Goal: Task Accomplishment & Management: Manage account settings

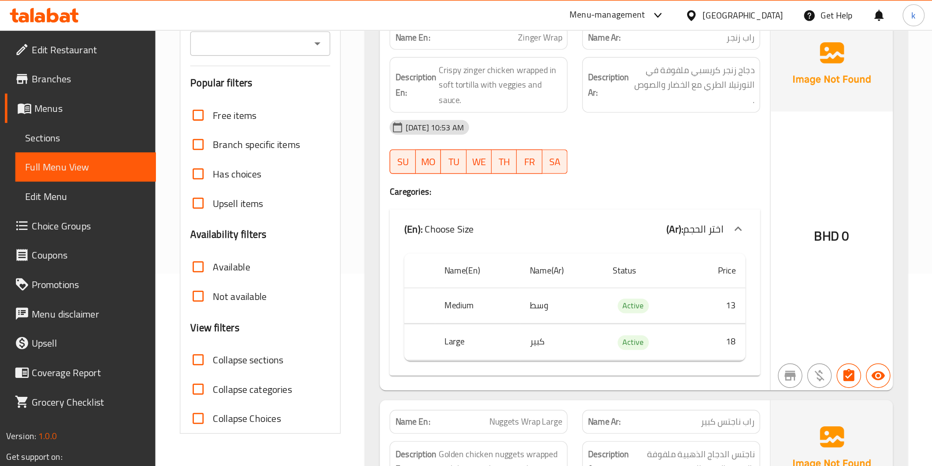
scroll to position [139, 0]
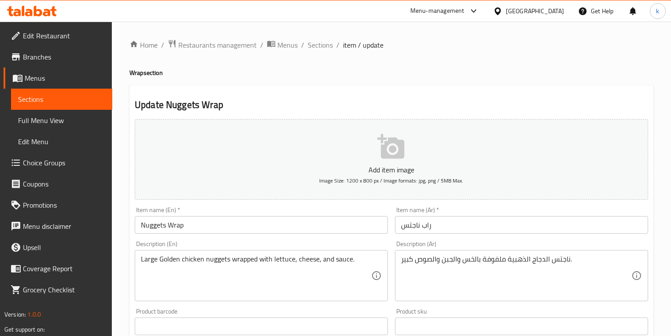
scroll to position [196, 0]
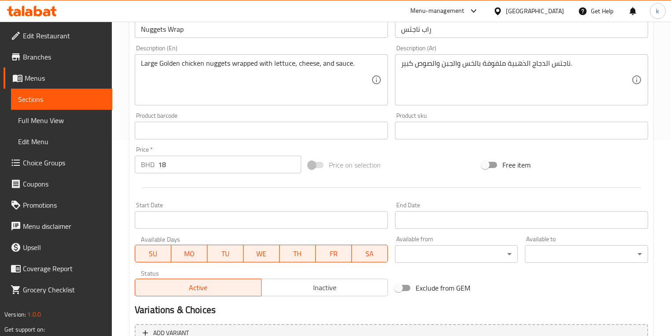
click at [36, 9] on icon at bounding box center [38, 11] width 8 height 11
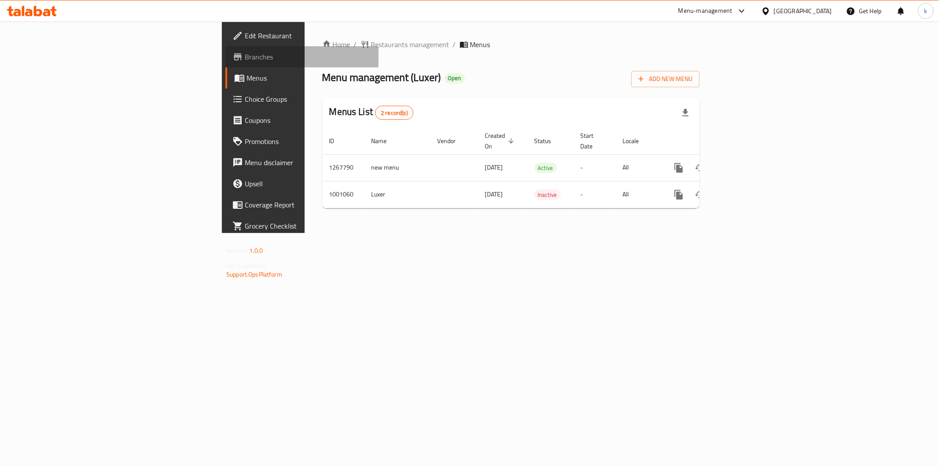
click at [245, 54] on span "Branches" at bounding box center [308, 57] width 127 height 11
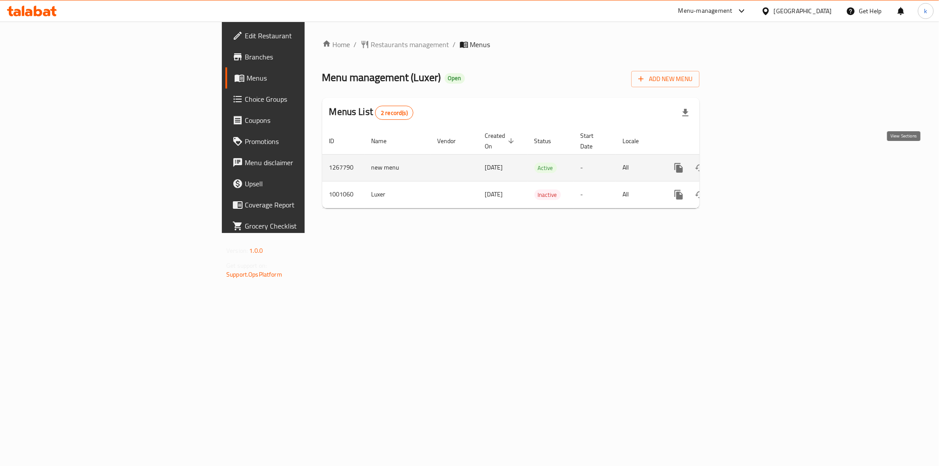
click at [748, 163] on icon "enhanced table" at bounding box center [742, 168] width 11 height 11
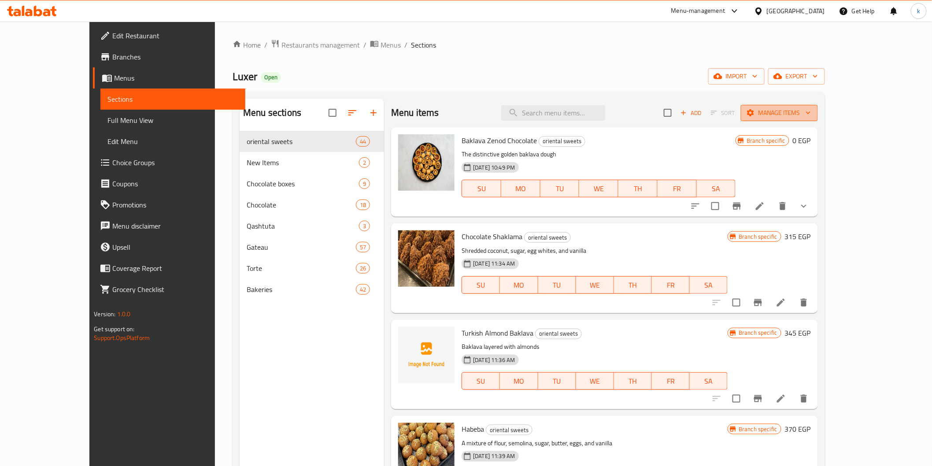
click at [811, 117] on span "Manage items" at bounding box center [779, 112] width 63 height 11
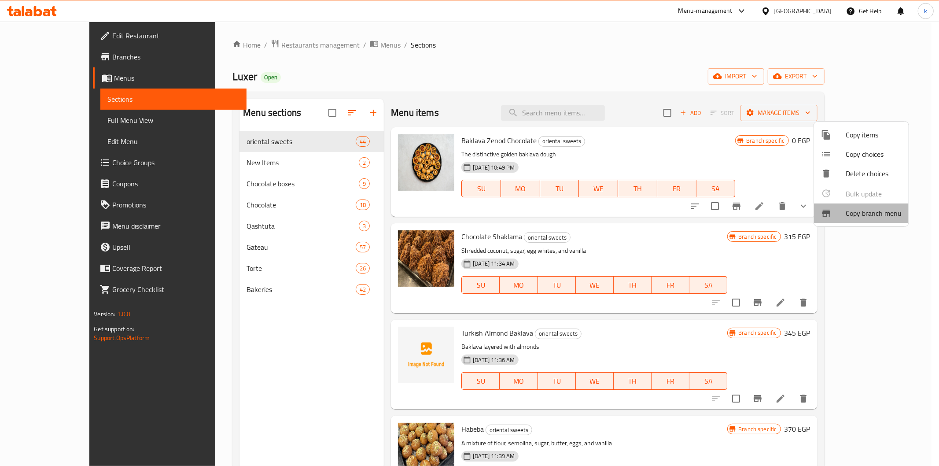
click at [877, 209] on span "Copy branch menu" at bounding box center [874, 213] width 56 height 11
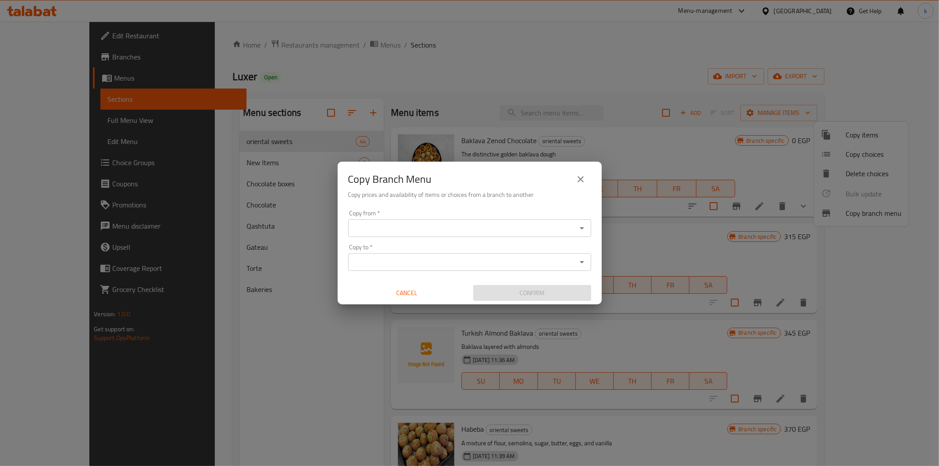
drag, startPoint x: 406, startPoint y: 213, endPoint x: 406, endPoint y: 221, distance: 7.9
click at [406, 218] on div "Copy from   * Copy from *" at bounding box center [469, 223] width 243 height 27
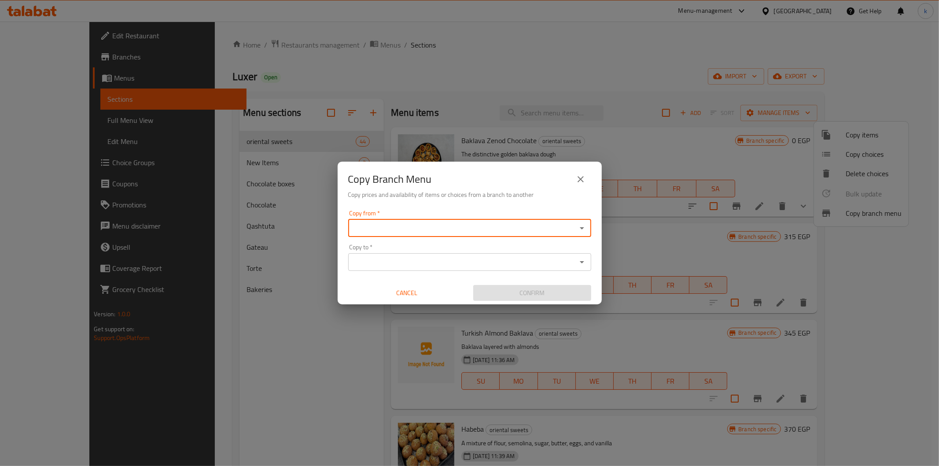
click at [406, 221] on div "Copy from *" at bounding box center [469, 228] width 243 height 18
click at [584, 229] on icon "Open" at bounding box center [582, 228] width 11 height 11
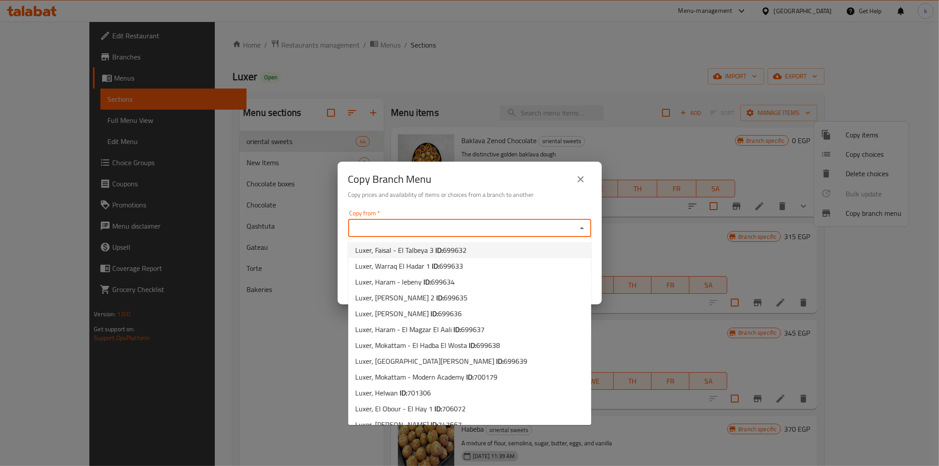
click at [468, 253] on li "Luxer, Faisal - El Talbeya 3 ID: 699632" at bounding box center [469, 250] width 243 height 16
type input "Luxer, Faisal - El Talbeya 3"
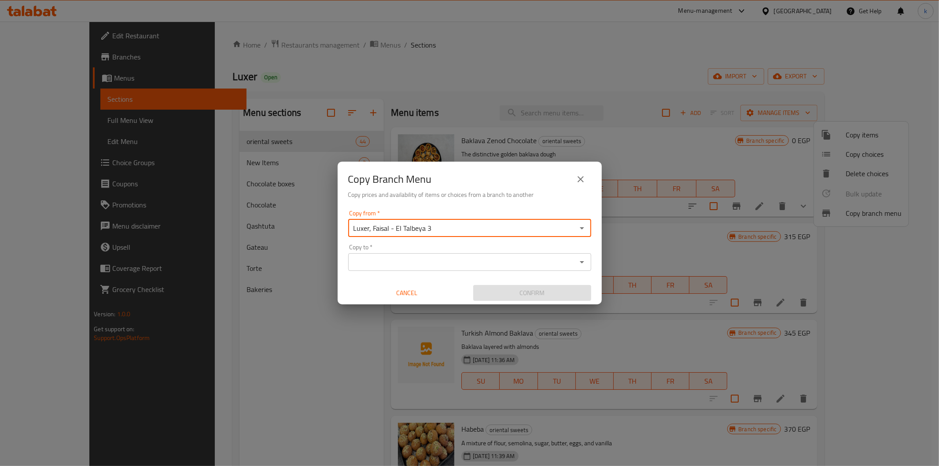
click at [446, 260] on input "Copy to   *" at bounding box center [462, 262] width 223 height 12
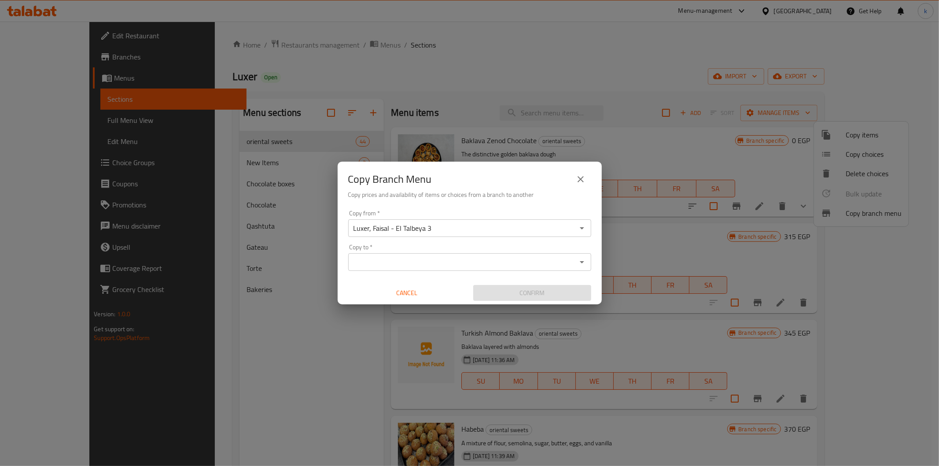
click at [584, 265] on icon "Open" at bounding box center [582, 262] width 11 height 11
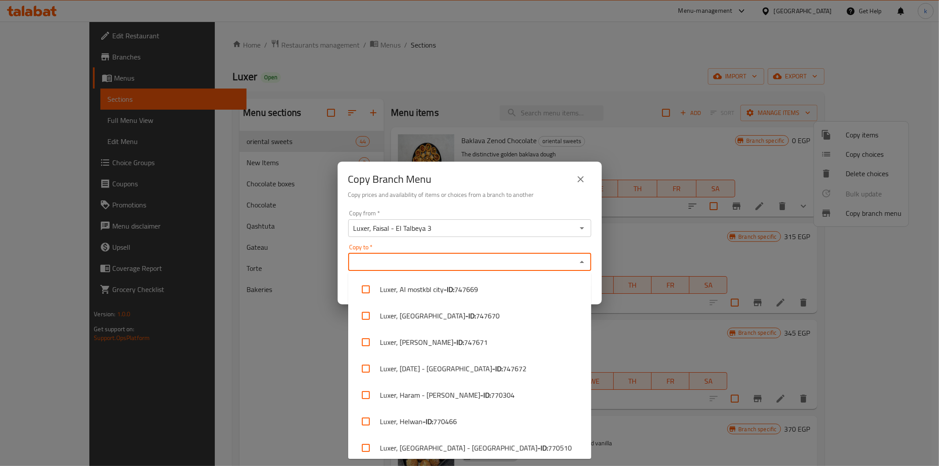
scroll to position [348, 0]
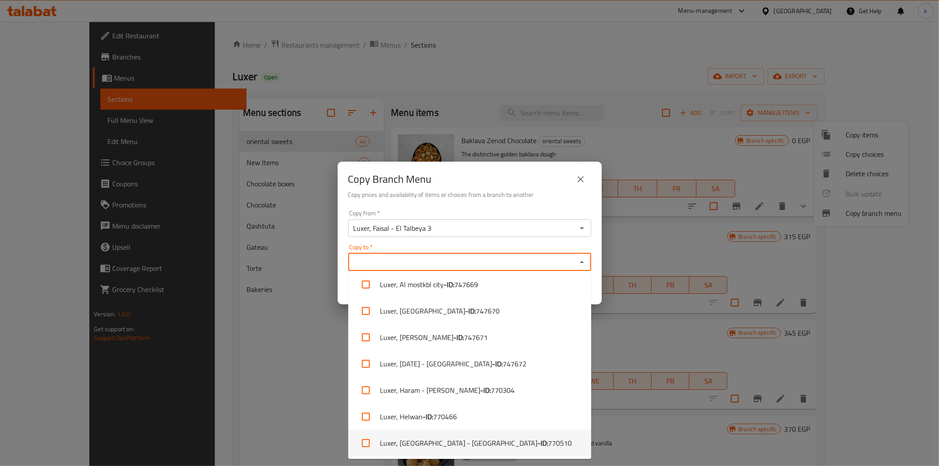
click at [548, 438] on span "770510" at bounding box center [560, 443] width 24 height 11
checkbox input "true"
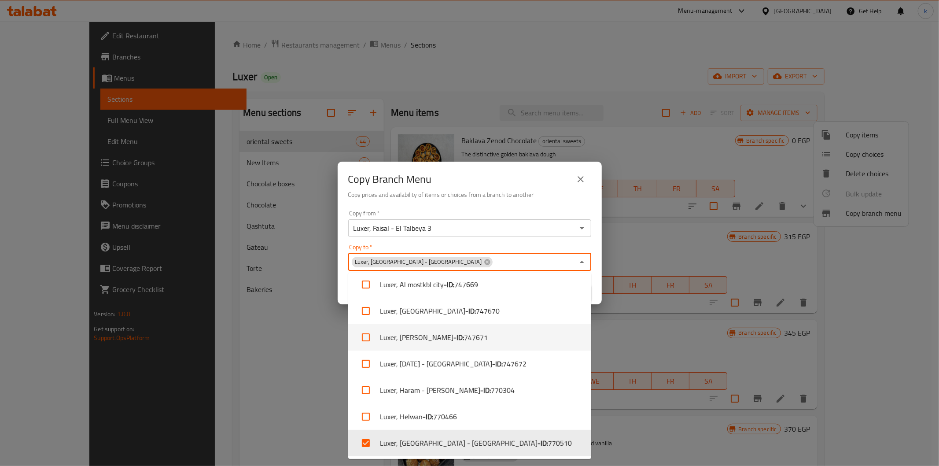
click at [591, 244] on div "Copy to   * Luxer, Nasr City - El Serag Malll Copy to *" at bounding box center [469, 257] width 243 height 27
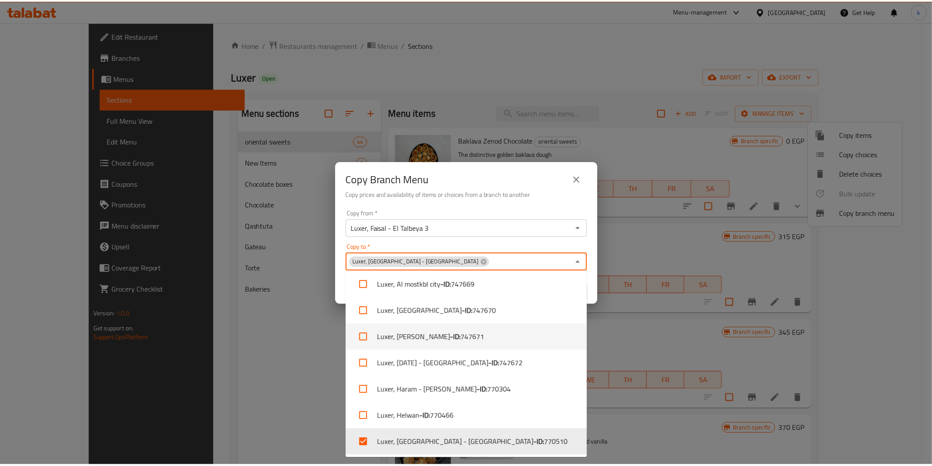
scroll to position [329, 0]
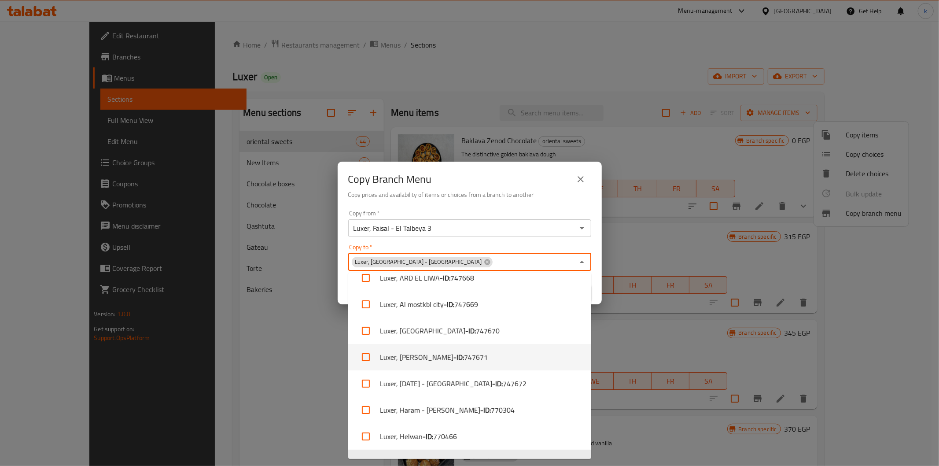
click at [582, 247] on div "Copy to   * Luxer, Nasr City - El Serag Malll Copy to *" at bounding box center [469, 257] width 243 height 27
click at [583, 256] on button "Close" at bounding box center [582, 262] width 12 height 12
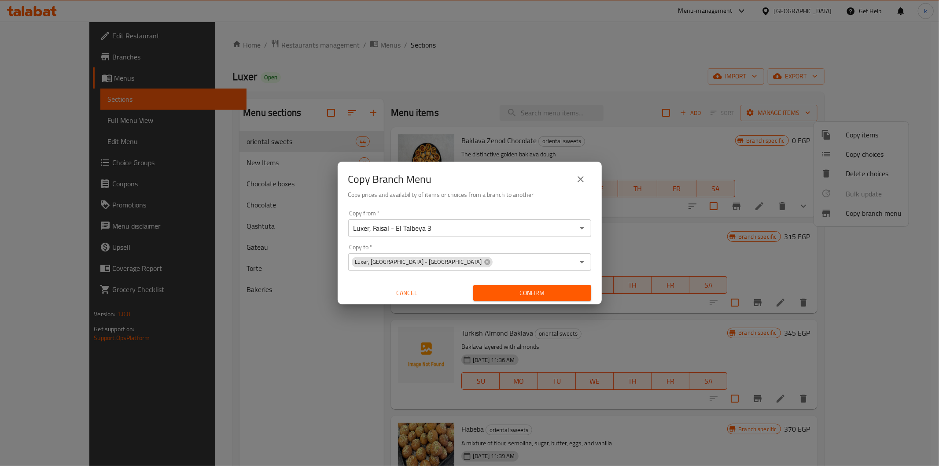
click at [492, 291] on span "Confirm" at bounding box center [533, 293] width 104 height 11
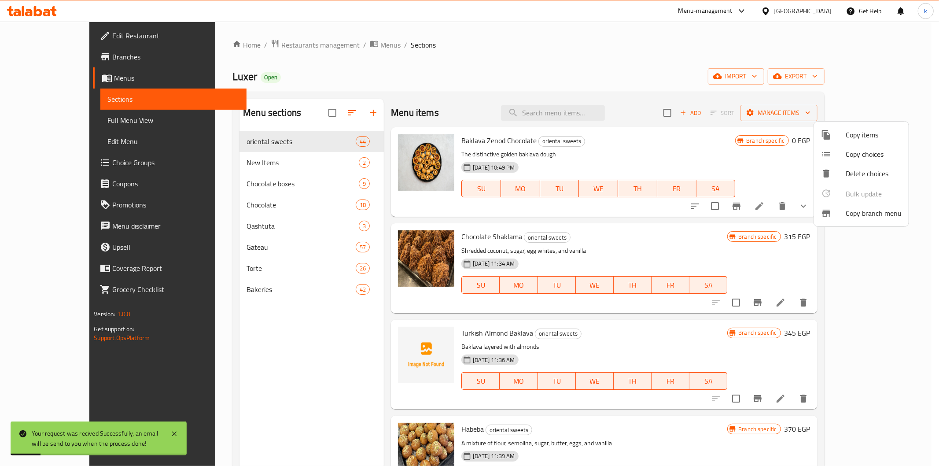
click at [62, 59] on div at bounding box center [469, 233] width 939 height 466
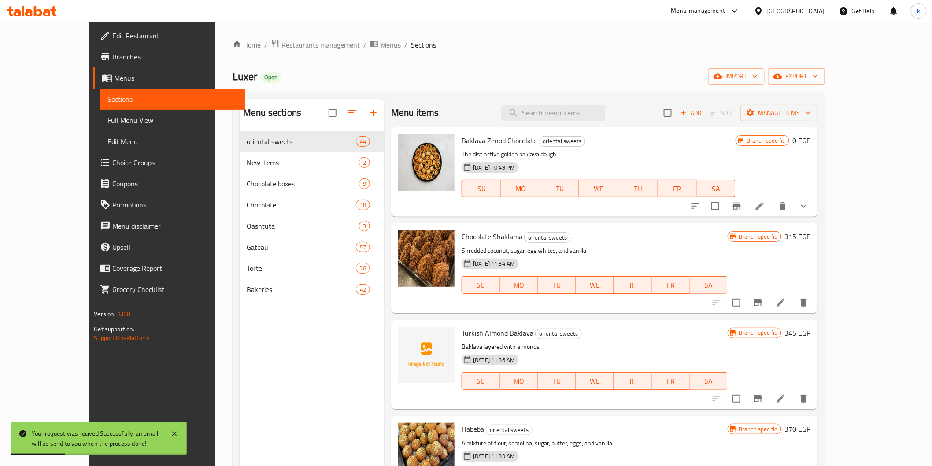
click at [112, 56] on span "Branches" at bounding box center [175, 57] width 126 height 11
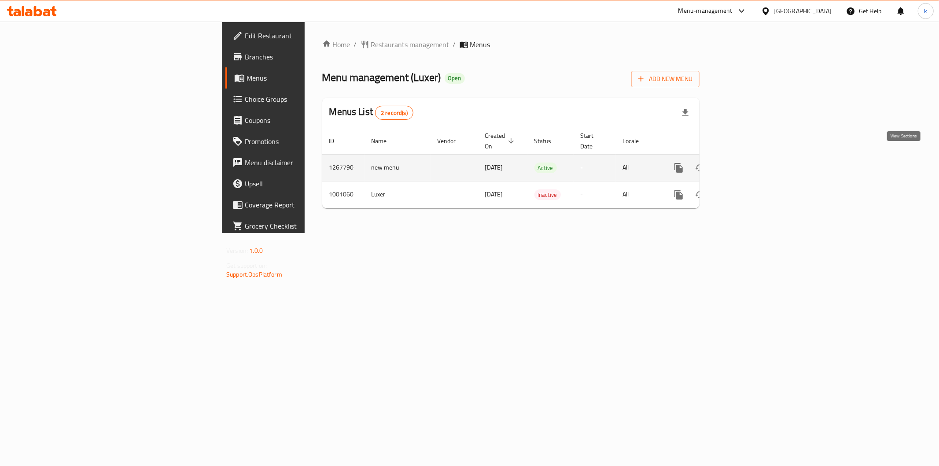
click at [748, 163] on icon "enhanced table" at bounding box center [742, 168] width 11 height 11
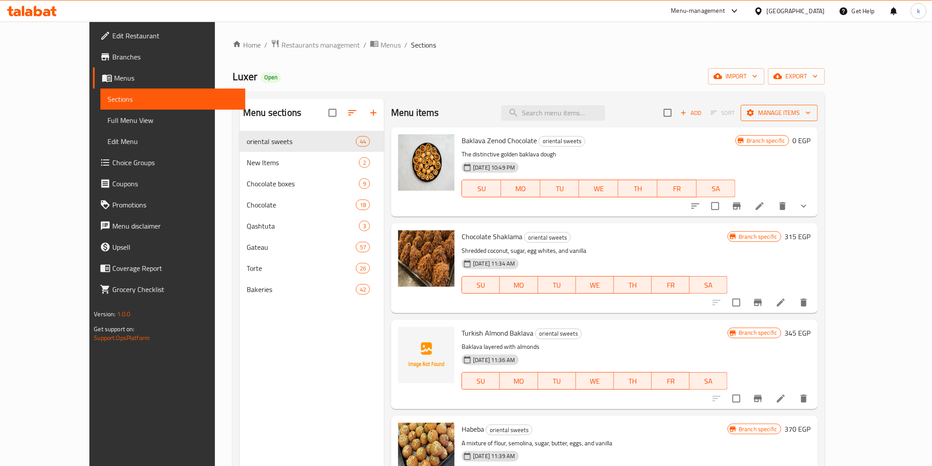
click at [811, 113] on span "Manage items" at bounding box center [779, 112] width 63 height 11
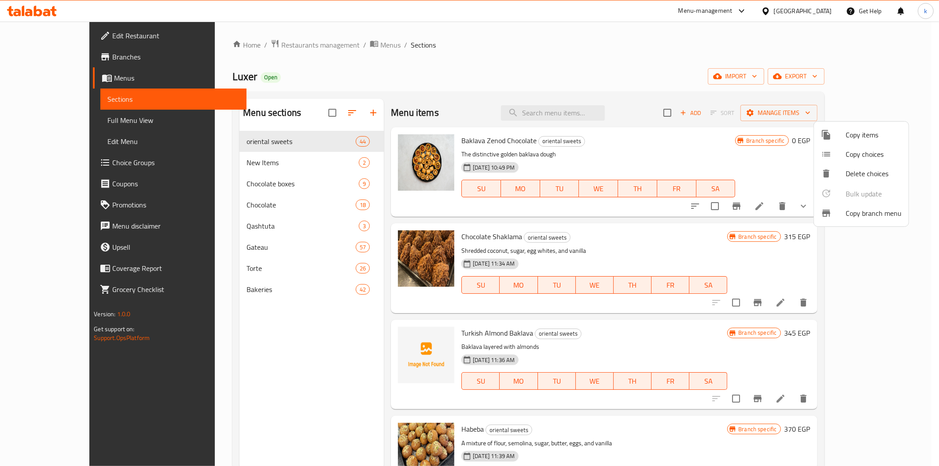
click at [829, 211] on icon at bounding box center [827, 213] width 8 height 7
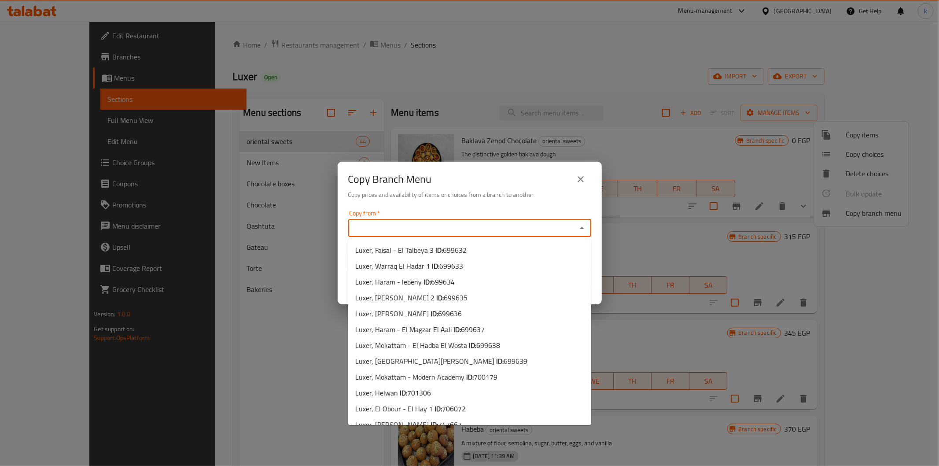
click at [439, 229] on input "Copy from   *" at bounding box center [462, 228] width 223 height 12
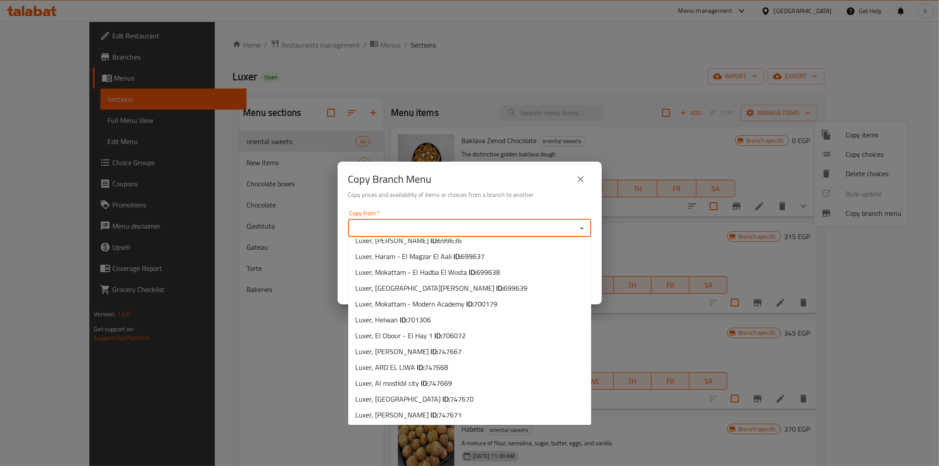
scroll to position [137, 0]
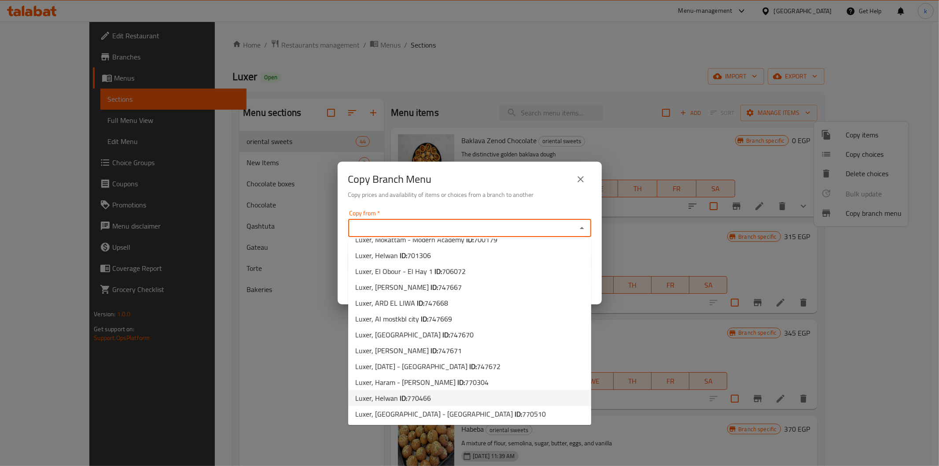
click at [443, 399] on li "Luxer, Helwan ID: 770466" at bounding box center [469, 398] width 243 height 16
type input "Luxer, Helwan"
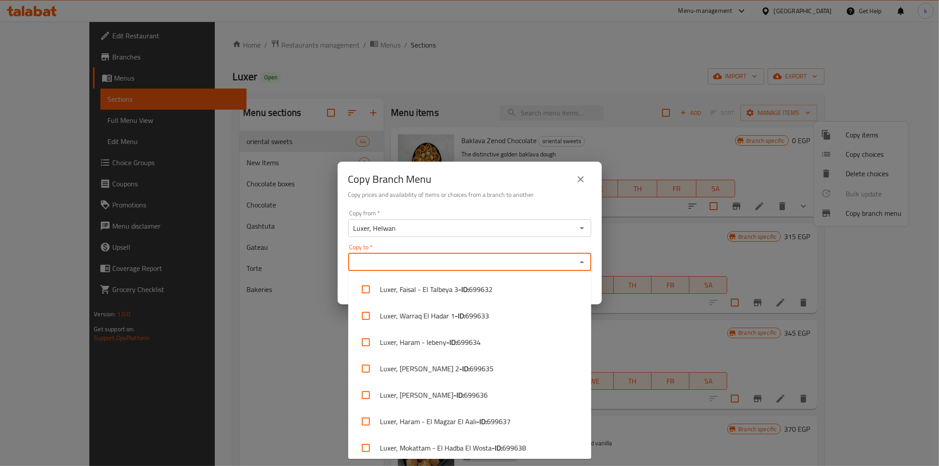
click at [372, 256] on input "Copy to   *" at bounding box center [462, 262] width 223 height 12
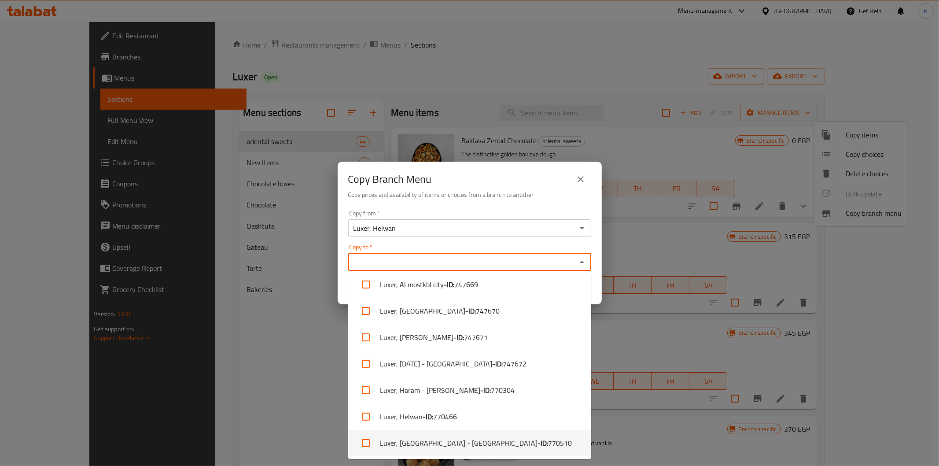
click at [418, 435] on li "Luxer, Nasr City - El Serag Malll - ID: 770510" at bounding box center [469, 443] width 243 height 26
checkbox input "true"
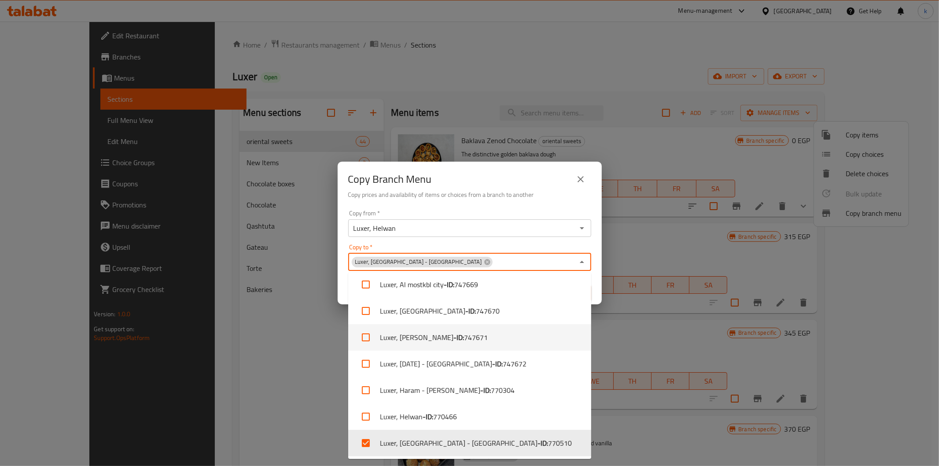
click at [319, 309] on div "Copy Branch Menu Copy prices and availability of items or choices from a branch…" at bounding box center [469, 233] width 939 height 466
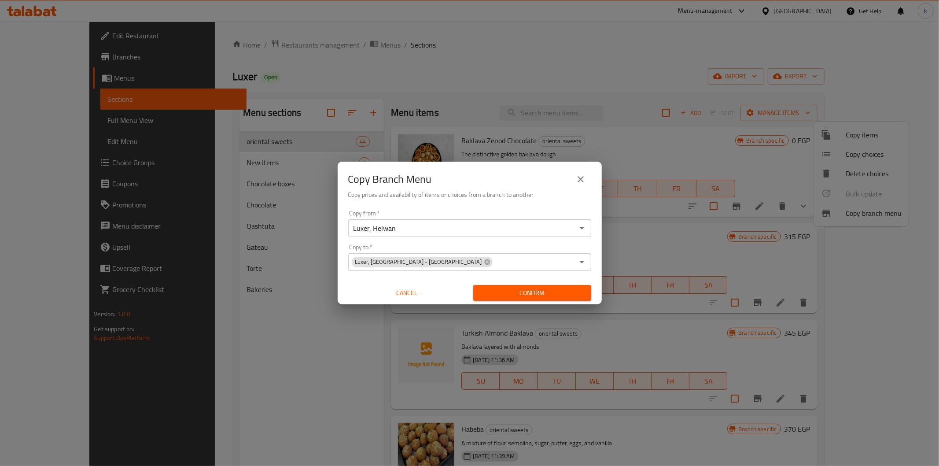
click at [563, 263] on input "Copy to   *" at bounding box center [534, 262] width 81 height 12
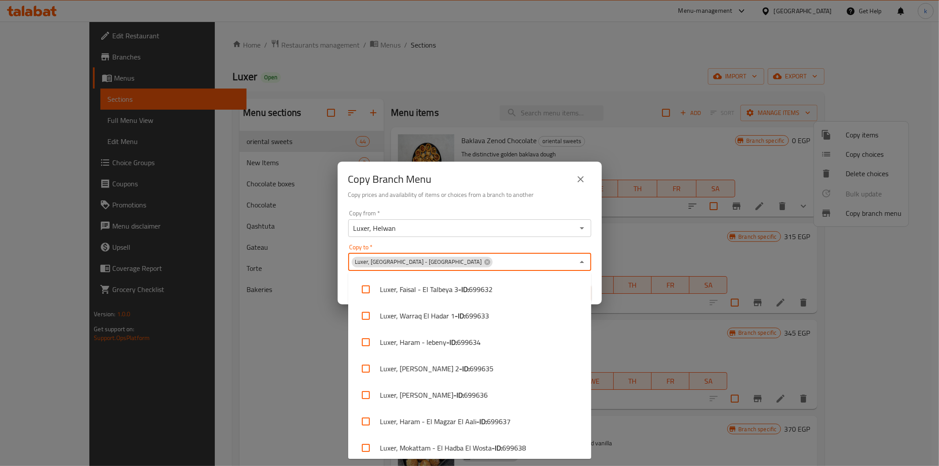
scroll to position [346, 0]
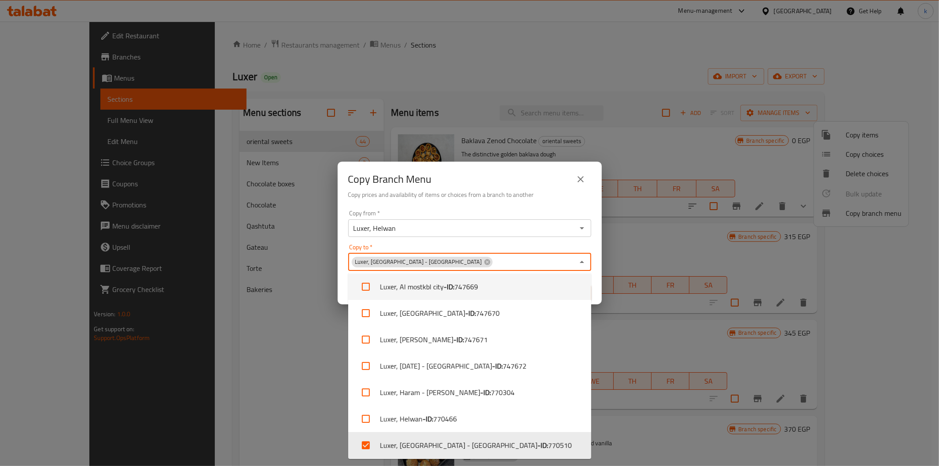
click at [476, 244] on div "Copy to   * Luxer, Nasr City - El Serag Malll Copy to *" at bounding box center [469, 257] width 243 height 27
click at [514, 248] on div "Copy to   * Luxer, Nasr City - El Serag Malll Copy to *" at bounding box center [469, 257] width 243 height 27
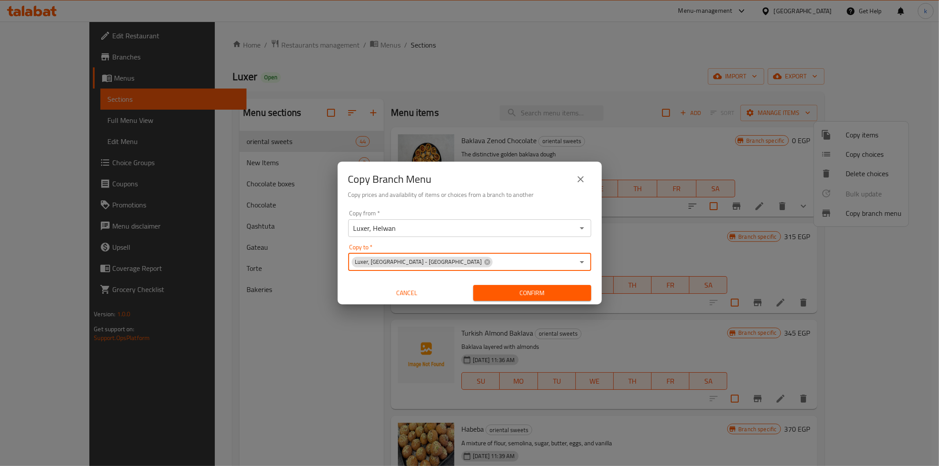
click at [496, 257] on input "Copy to   *" at bounding box center [534, 262] width 81 height 12
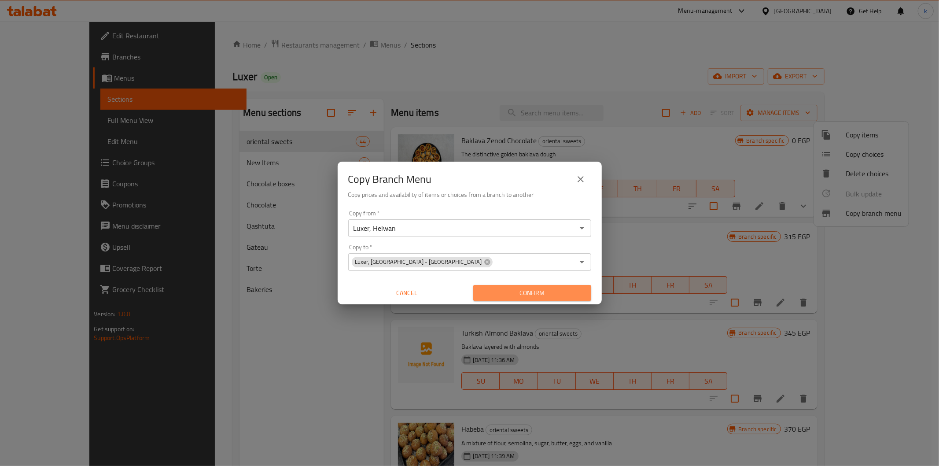
click at [512, 295] on span "Confirm" at bounding box center [533, 293] width 104 height 11
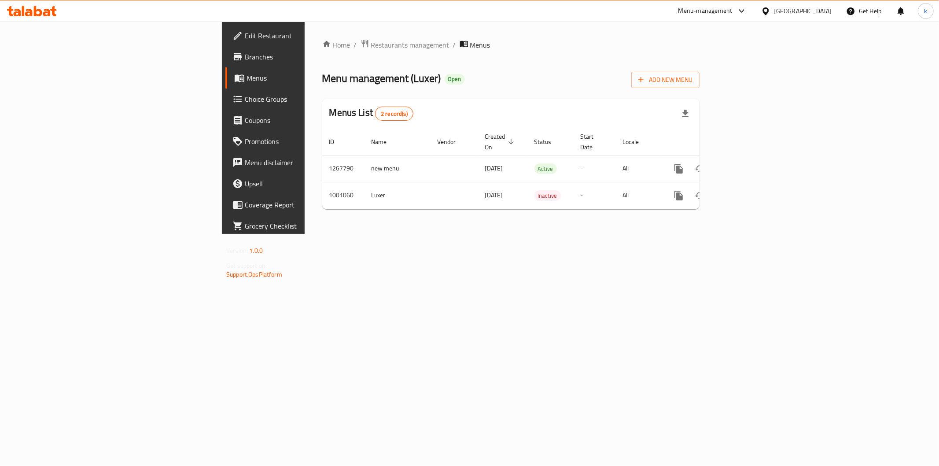
click at [234, 57] on icon at bounding box center [238, 56] width 8 height 7
click at [753, 157] on link "enhanced table" at bounding box center [742, 167] width 21 height 21
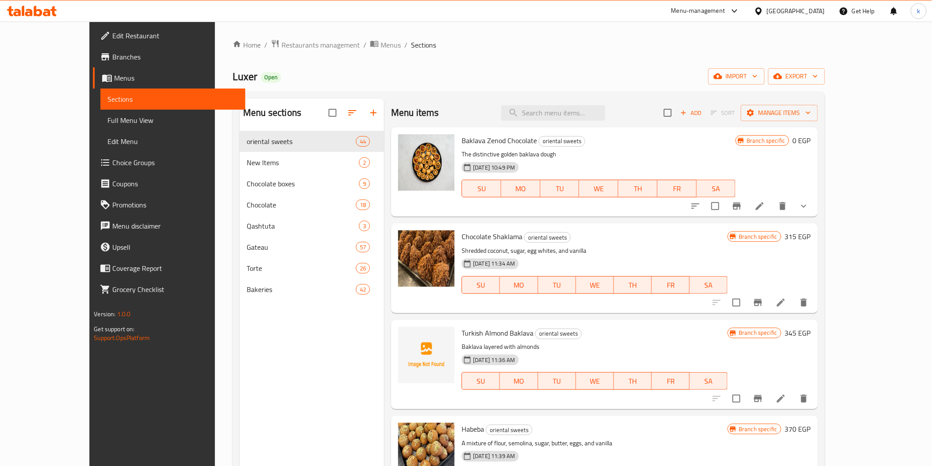
click at [107, 117] on span "Full Menu View" at bounding box center [172, 120] width 130 height 11
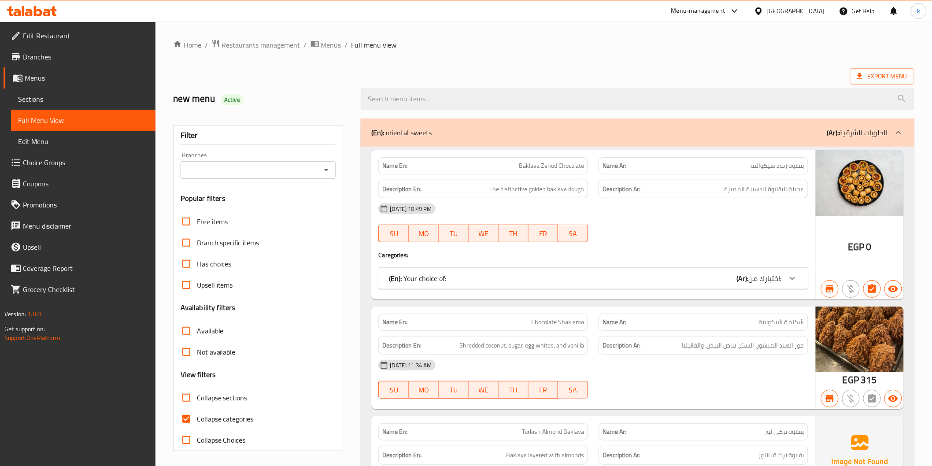
click at [307, 174] on input "Branches" at bounding box center [251, 170] width 136 height 12
click at [190, 416] on input "Collapse categories" at bounding box center [186, 418] width 21 height 21
checkbox input "false"
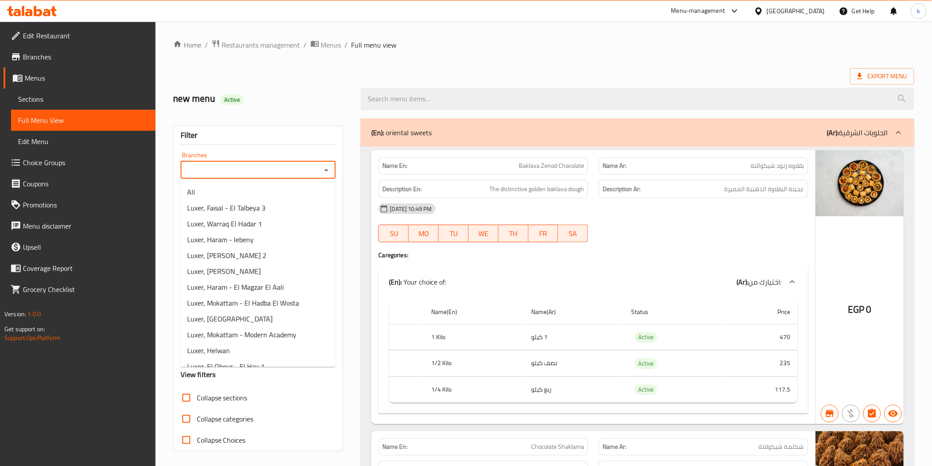
click at [313, 164] on input "Branches" at bounding box center [251, 170] width 136 height 12
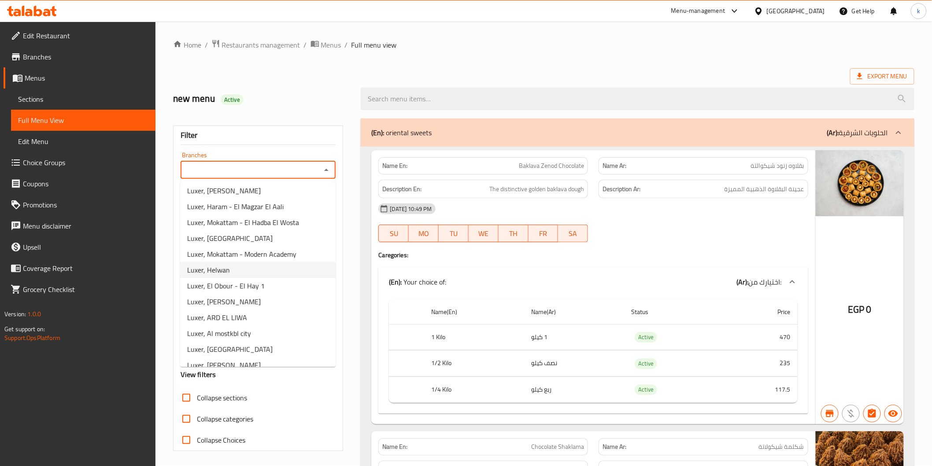
scroll to position [153, 0]
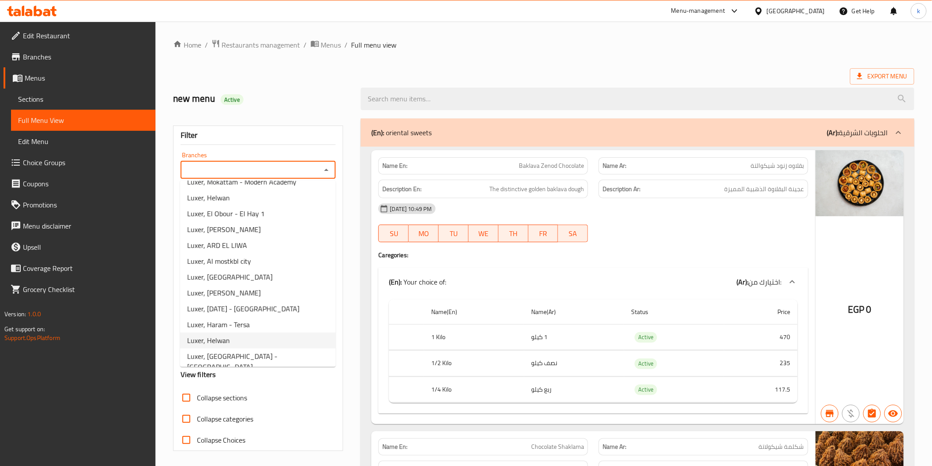
click at [223, 338] on span "Luxer, Helwan" at bounding box center [208, 340] width 43 height 11
type input "Luxer, Helwan"
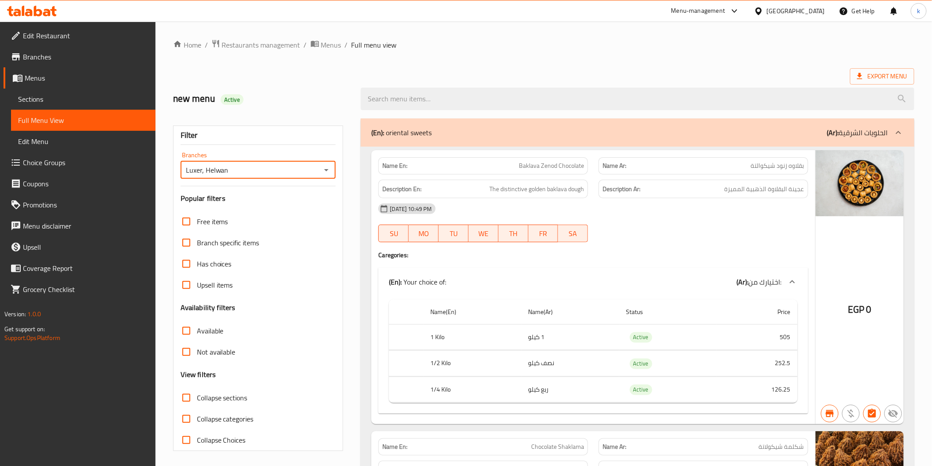
click at [190, 329] on input "Available" at bounding box center [186, 330] width 21 height 21
checkbox input "true"
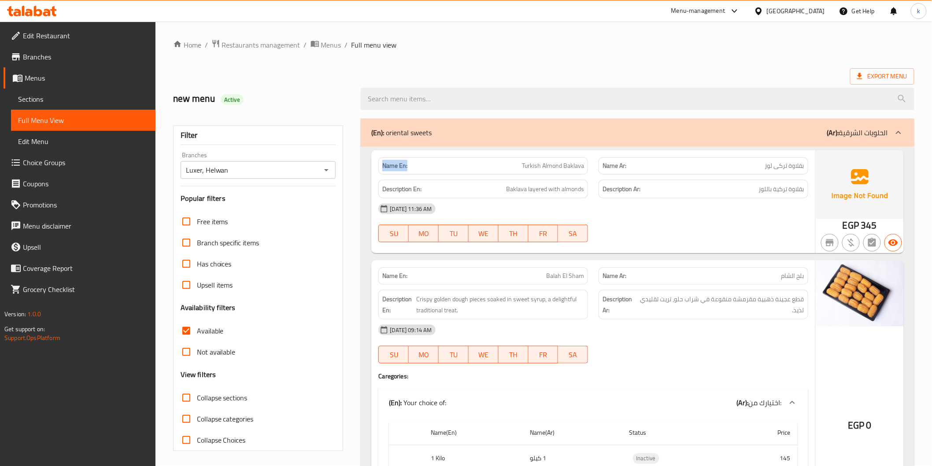
drag, startPoint x: 407, startPoint y: 166, endPoint x: 364, endPoint y: 166, distance: 43.2
copy strong "Name En:"
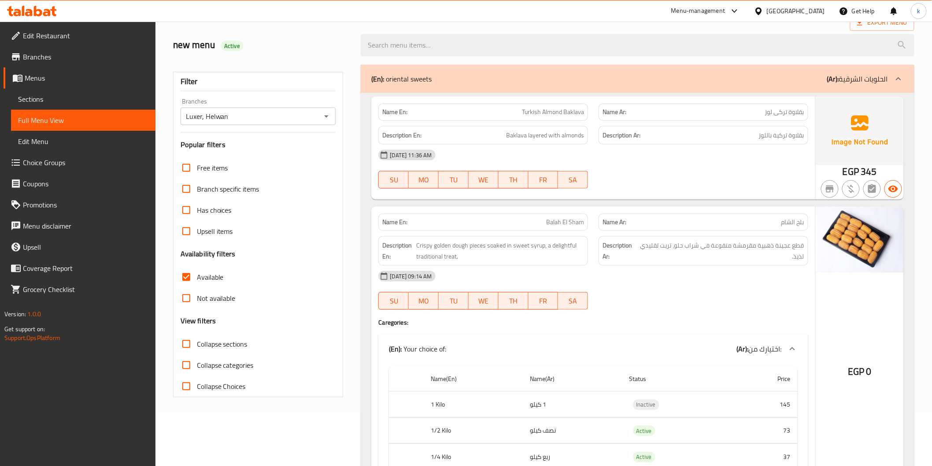
scroll to position [0, 0]
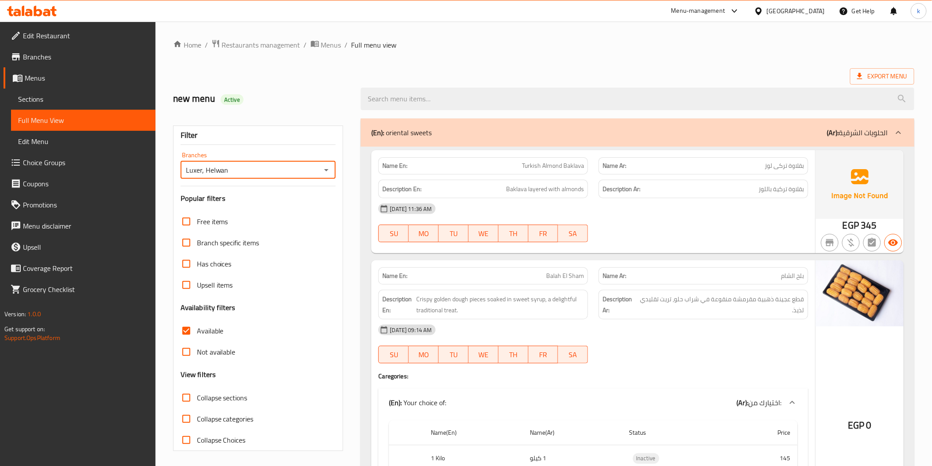
click at [238, 170] on input "Luxer, Helwan" at bounding box center [251, 170] width 136 height 12
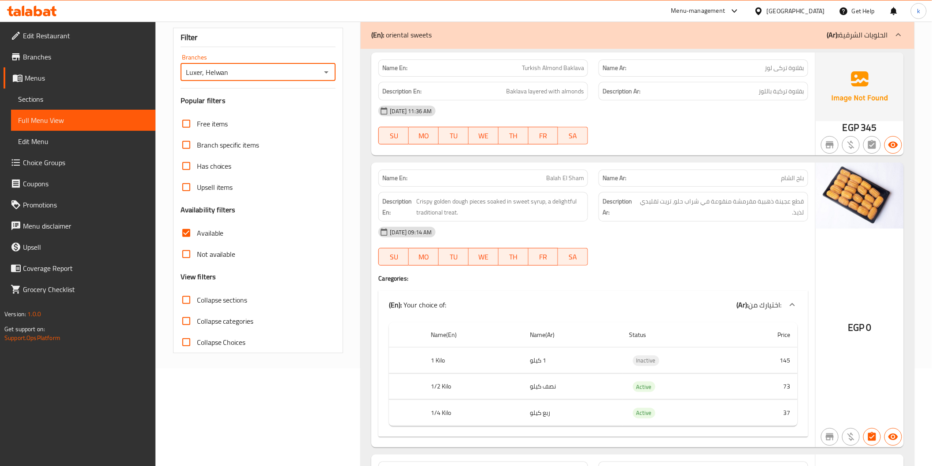
click at [330, 78] on div at bounding box center [325, 72] width 11 height 12
click at [329, 76] on icon "Open" at bounding box center [326, 72] width 11 height 11
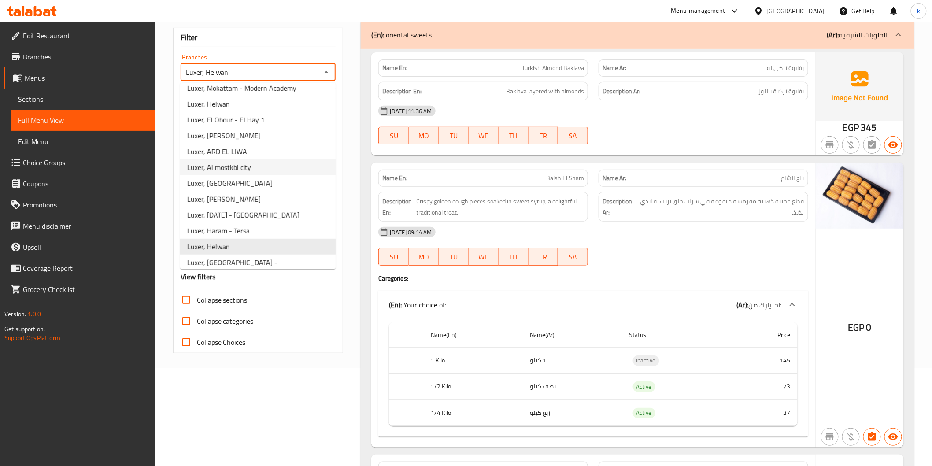
scroll to position [153, 0]
click at [263, 255] on span "Luxer, Nasr City - El Serag Malll" at bounding box center [257, 263] width 141 height 21
type input "Luxer, Nasr City - El Serag Malll"
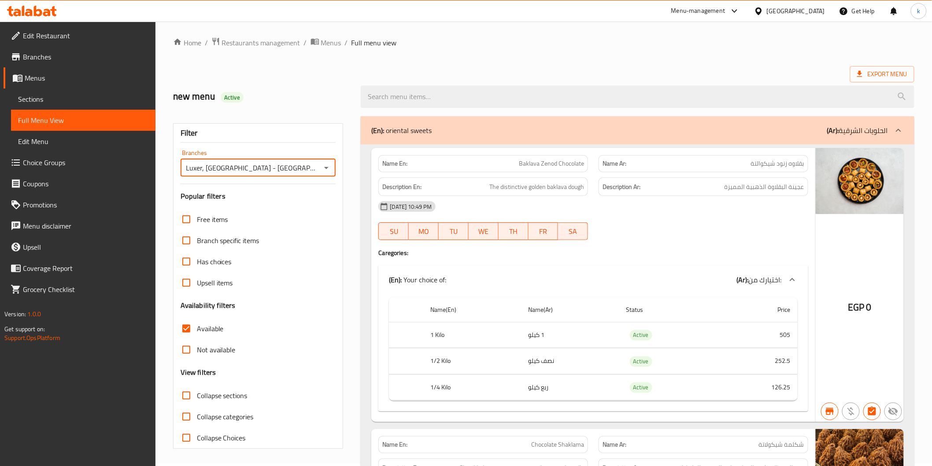
scroll to position [98, 0]
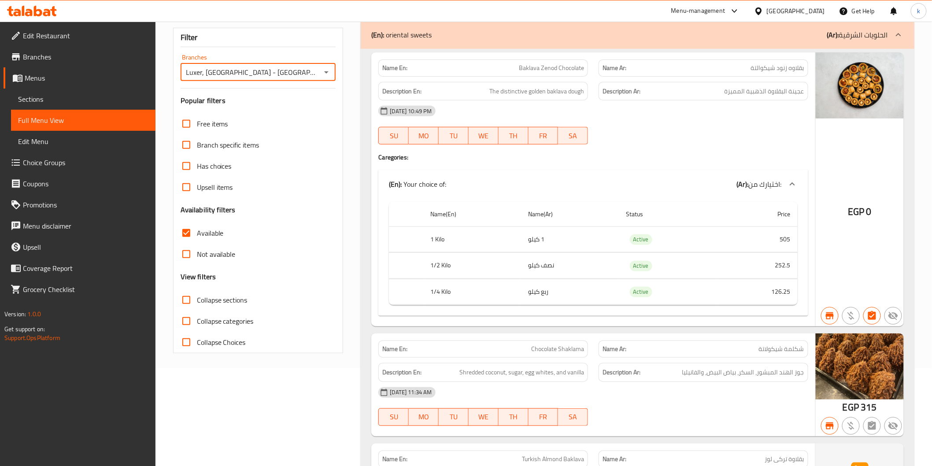
click at [314, 71] on input "Luxer, Nasr City - El Serag Malll" at bounding box center [251, 72] width 136 height 12
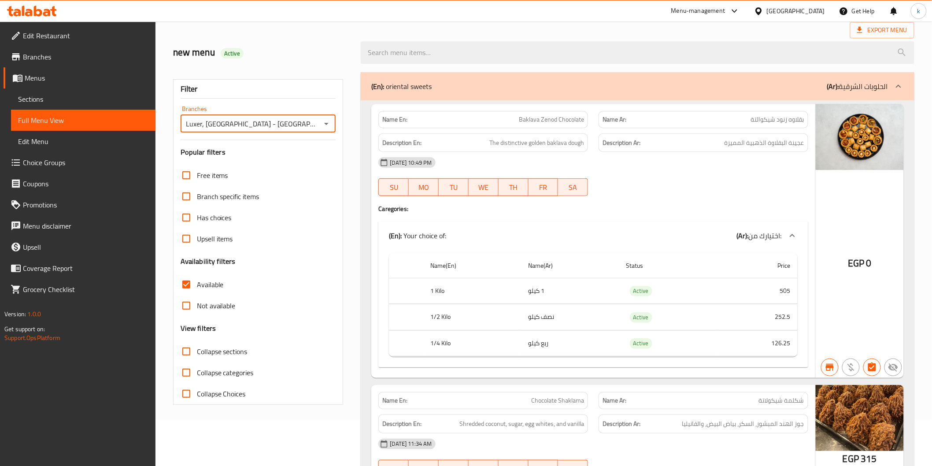
scroll to position [0, 0]
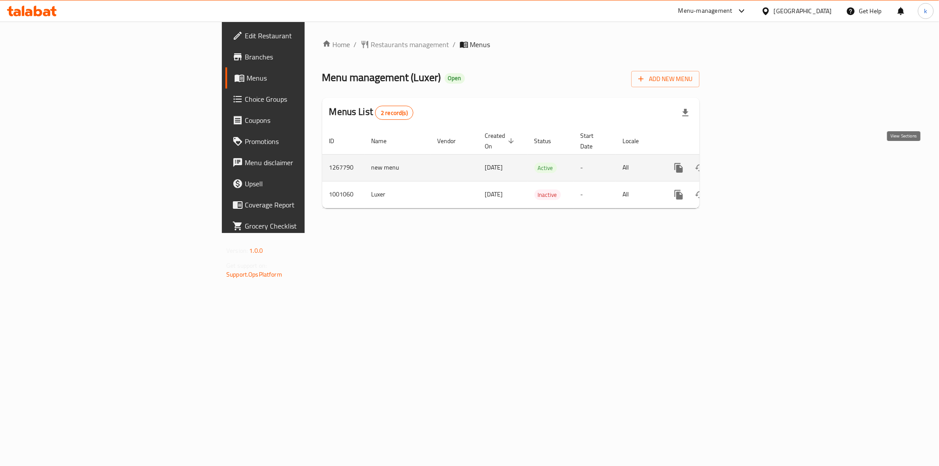
click at [748, 163] on icon "enhanced table" at bounding box center [742, 168] width 11 height 11
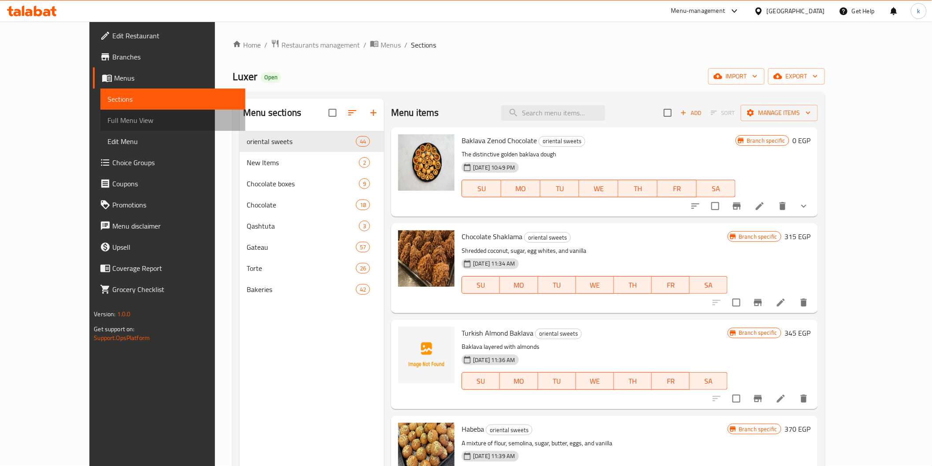
click at [107, 115] on span "Full Menu View" at bounding box center [172, 120] width 130 height 11
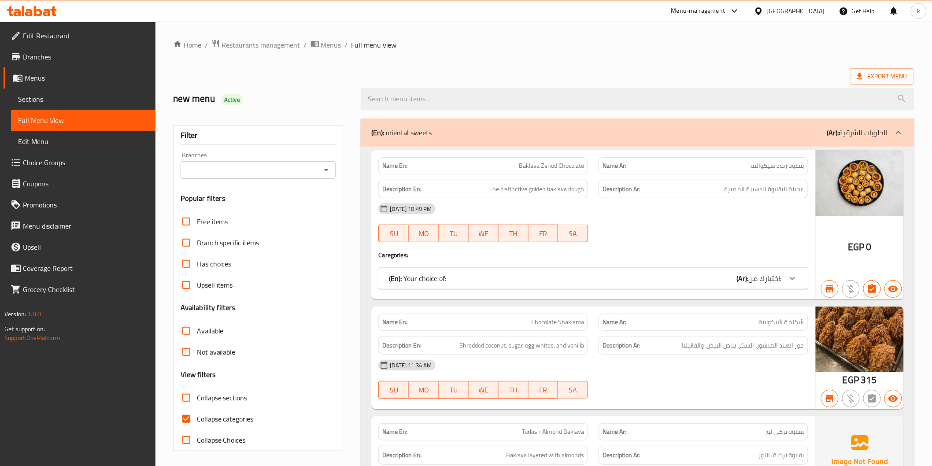
click at [184, 418] on input "Collapse categories" at bounding box center [186, 418] width 21 height 21
checkbox input "false"
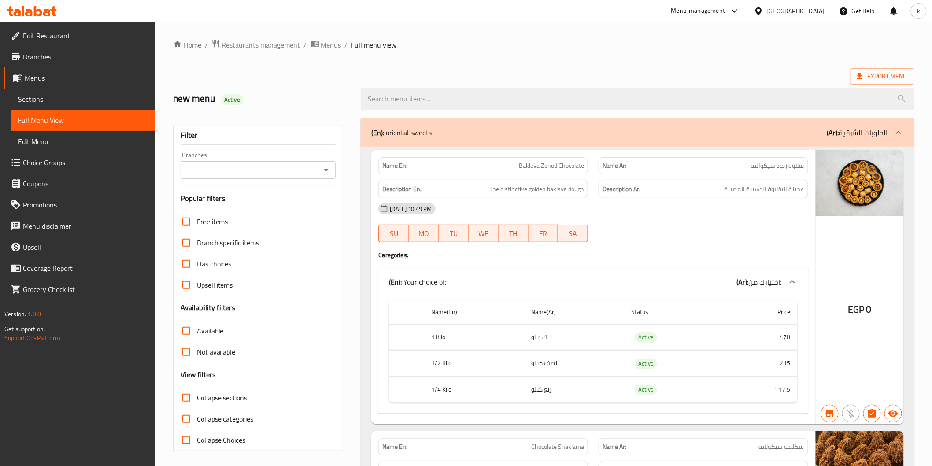
click at [247, 181] on div "Filter Branches Branches Popular filters Free items Branch specific items Has c…" at bounding box center [258, 288] width 170 height 325
click at [251, 170] on input "Branches" at bounding box center [251, 170] width 136 height 12
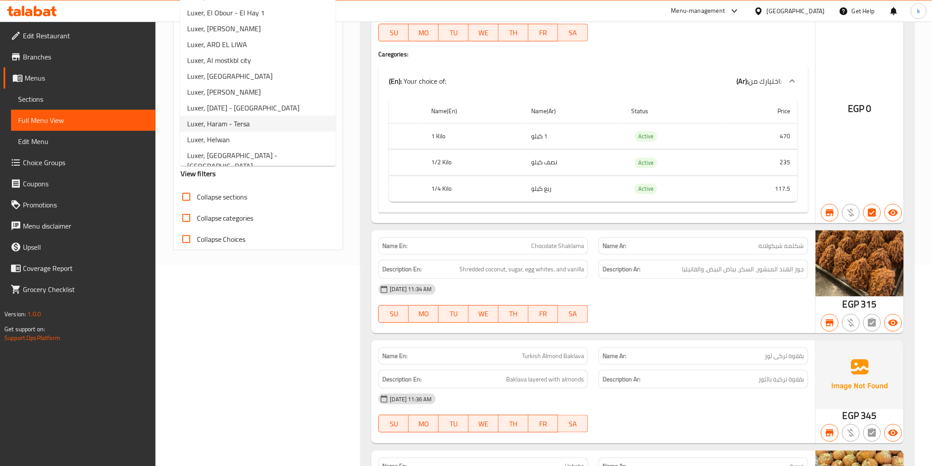
scroll to position [147, 0]
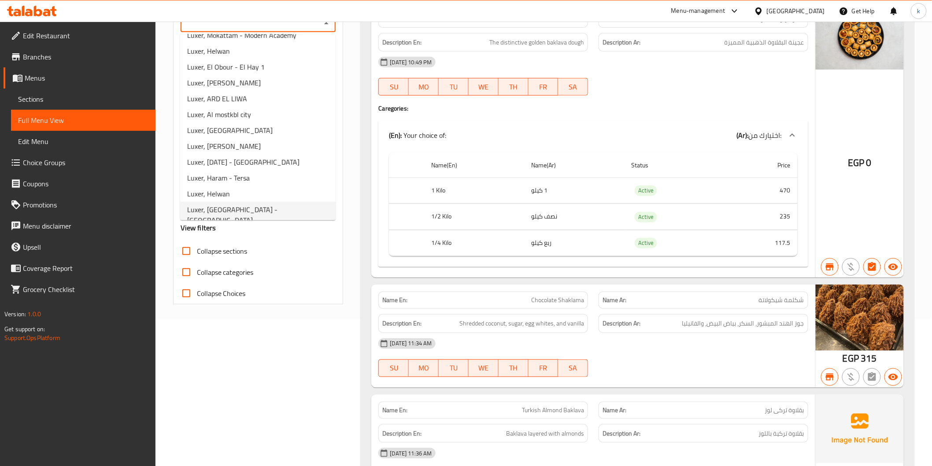
click at [280, 208] on li "Luxer, Nasr City - El Serag Malll" at bounding box center [257, 215] width 155 height 26
type input "Luxer, Nasr City - El Serag Malll"
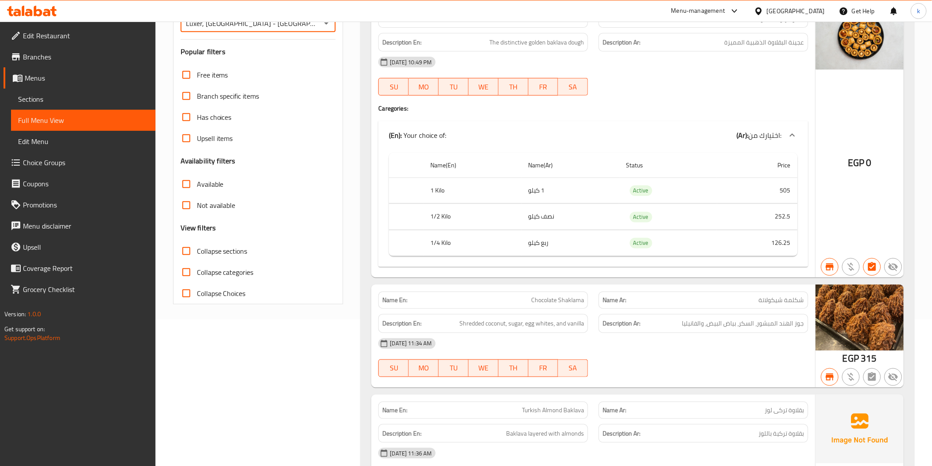
click at [191, 181] on input "Available" at bounding box center [186, 184] width 21 height 21
checkbox input "true"
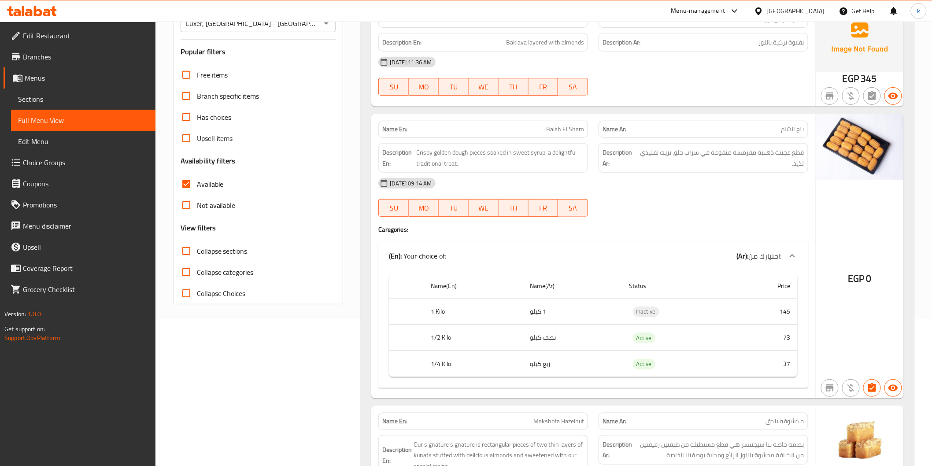
scroll to position [0, 0]
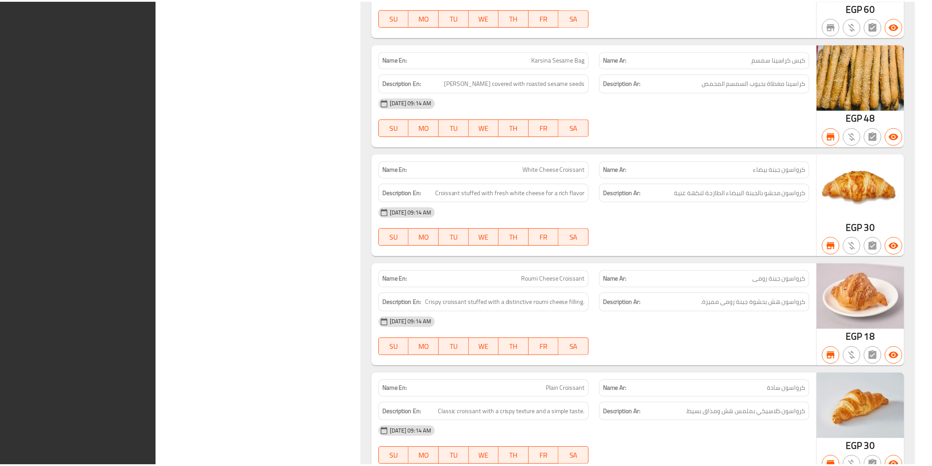
scroll to position [11604, 0]
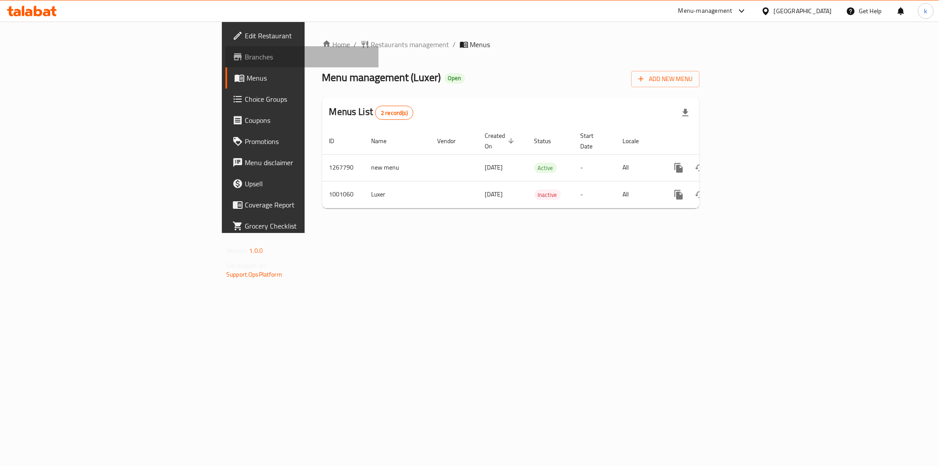
click at [245, 60] on span "Branches" at bounding box center [308, 57] width 127 height 11
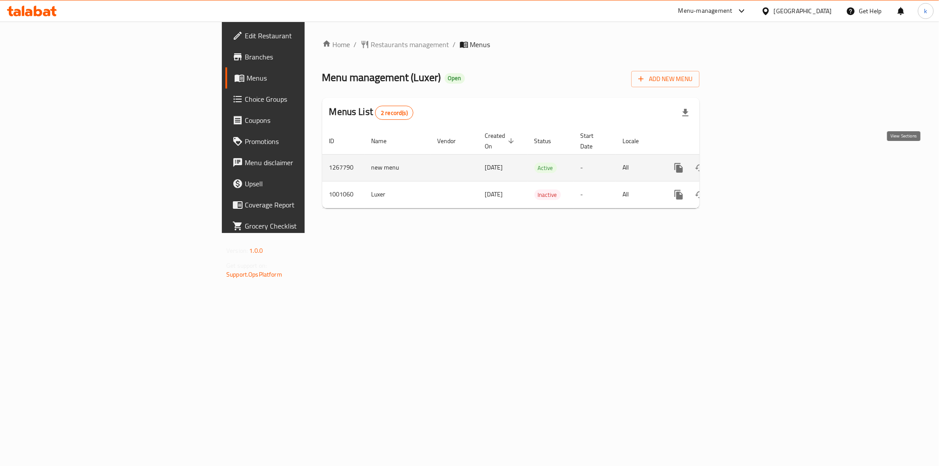
click at [748, 163] on icon "enhanced table" at bounding box center [742, 168] width 11 height 11
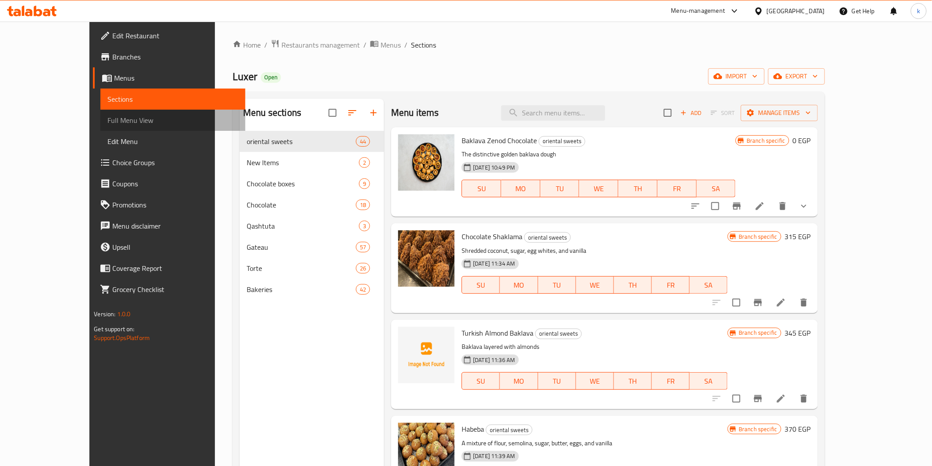
click at [107, 124] on span "Full Menu View" at bounding box center [172, 120] width 130 height 11
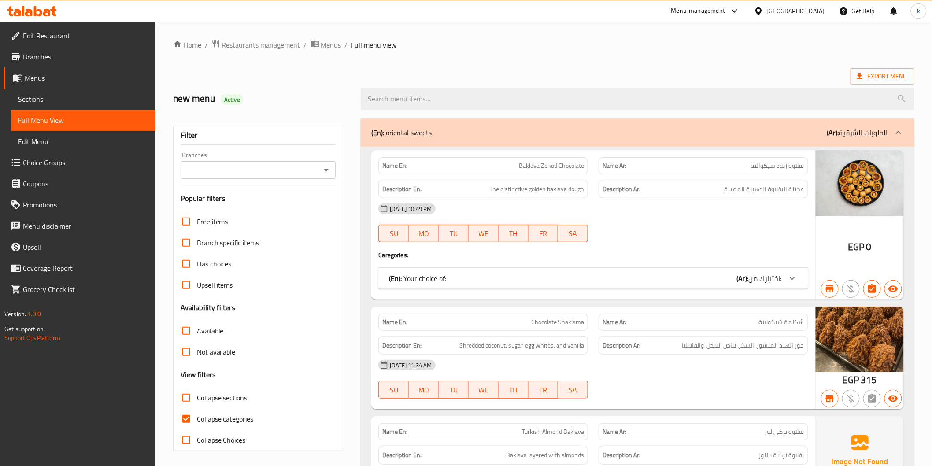
click at [55, 95] on span "Sections" at bounding box center [83, 99] width 130 height 11
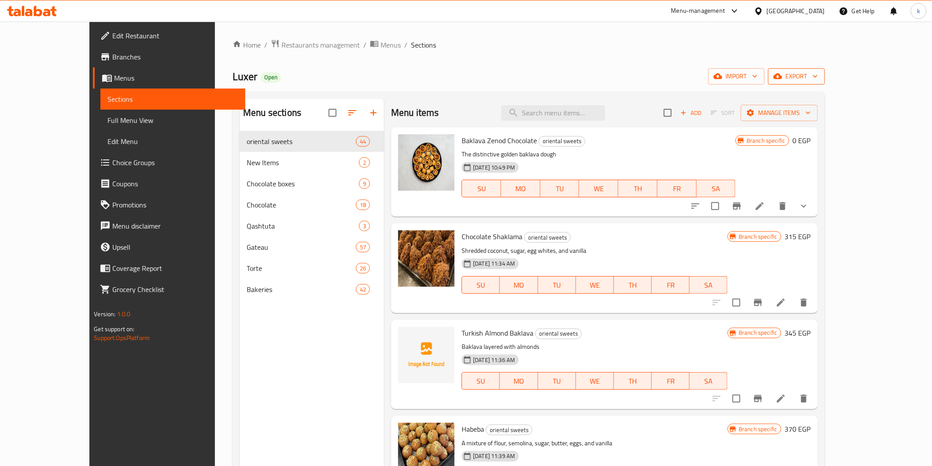
click at [818, 79] on span "export" at bounding box center [796, 76] width 43 height 11
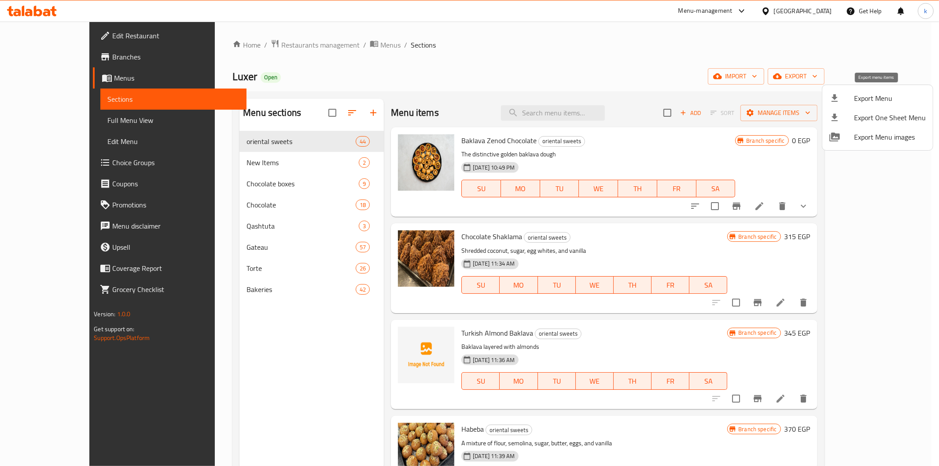
click at [883, 95] on span "Export Menu" at bounding box center [890, 98] width 72 height 11
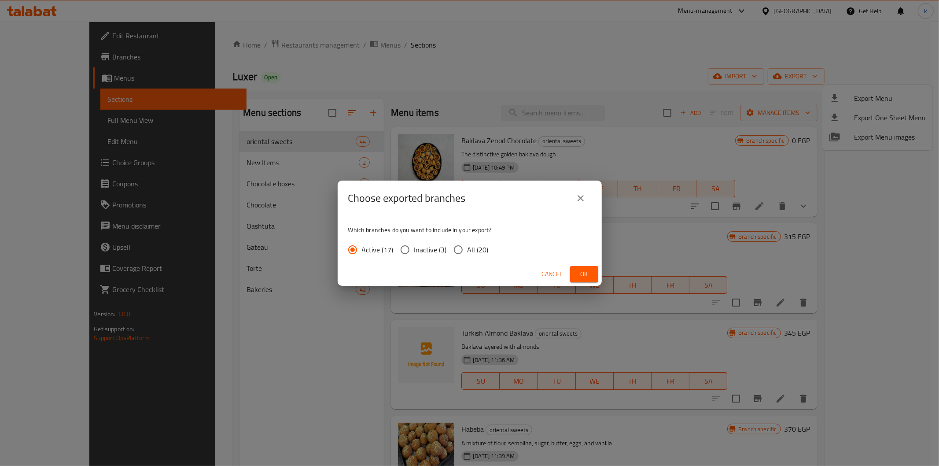
click at [477, 248] on span "All (20)" at bounding box center [478, 249] width 21 height 11
click at [468, 248] on input "All (20)" at bounding box center [458, 249] width 18 height 18
radio input "true"
click at [584, 273] on span "Ok" at bounding box center [584, 274] width 14 height 11
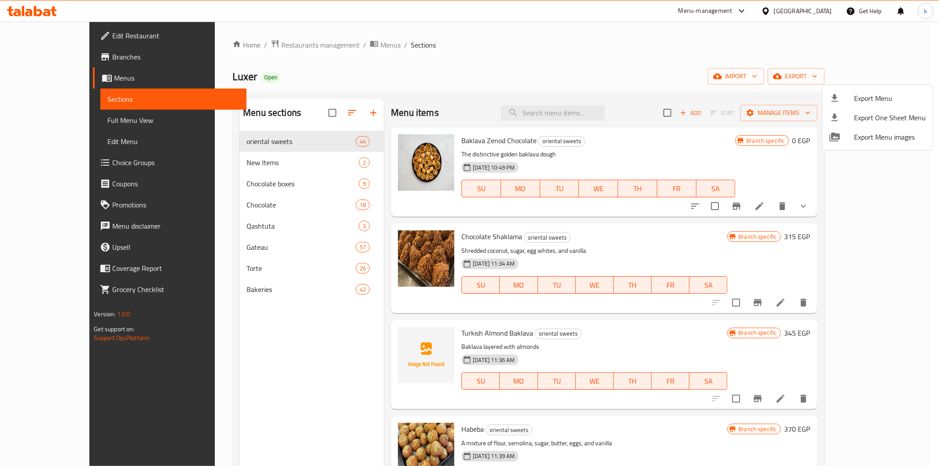
click at [37, 54] on div at bounding box center [469, 233] width 939 height 466
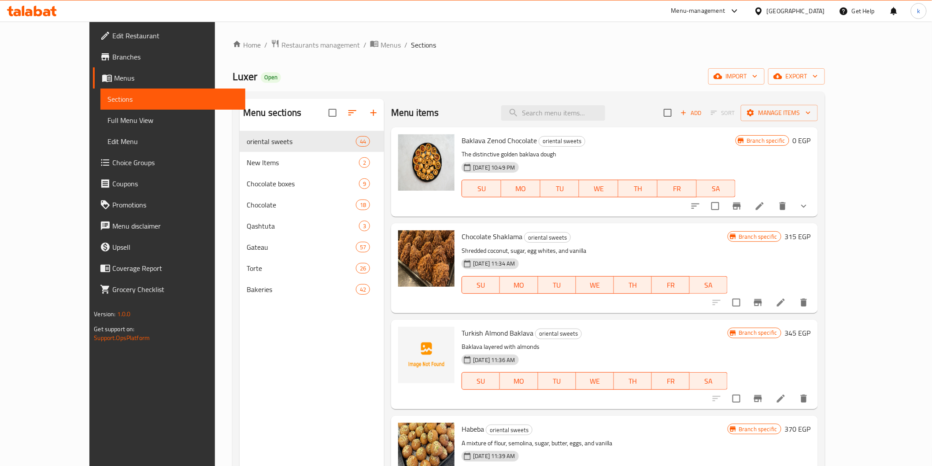
click at [112, 54] on span "Branches" at bounding box center [175, 57] width 126 height 11
